Goal: Navigation & Orientation: Find specific page/section

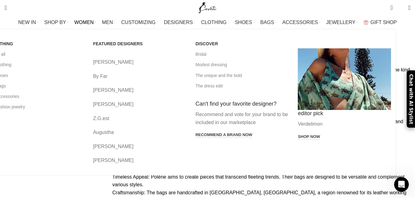
scroll to position [3588, 0]
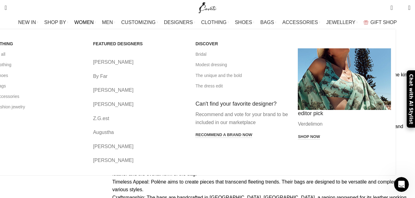
click at [124, 74] on link "By Far" at bounding box center [139, 76] width 93 height 8
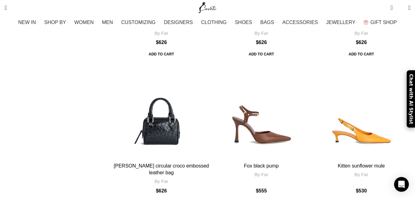
scroll to position [2293, 0]
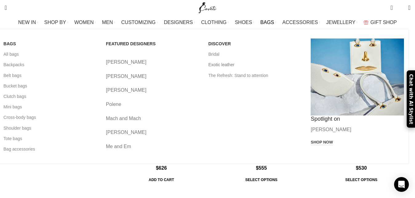
click at [229, 65] on link "Exotic leather" at bounding box center [254, 64] width 93 height 10
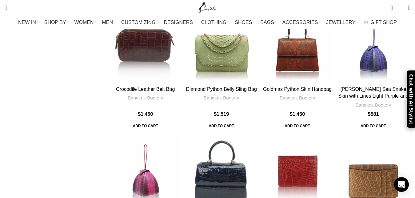
scroll to position [2921, 0]
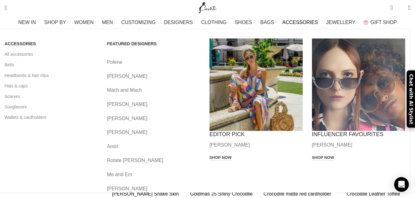
click at [129, 62] on link "Polene" at bounding box center [153, 62] width 93 height 8
